Goal: Task Accomplishment & Management: Manage account settings

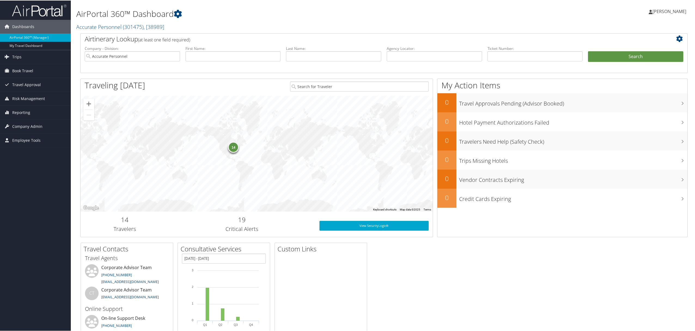
click at [678, 7] on link "[PERSON_NAME]" at bounding box center [670, 11] width 43 height 16
click at [632, 51] on link "View Travel Profile" at bounding box center [655, 48] width 61 height 9
